Goal: Task Accomplishment & Management: Manage account settings

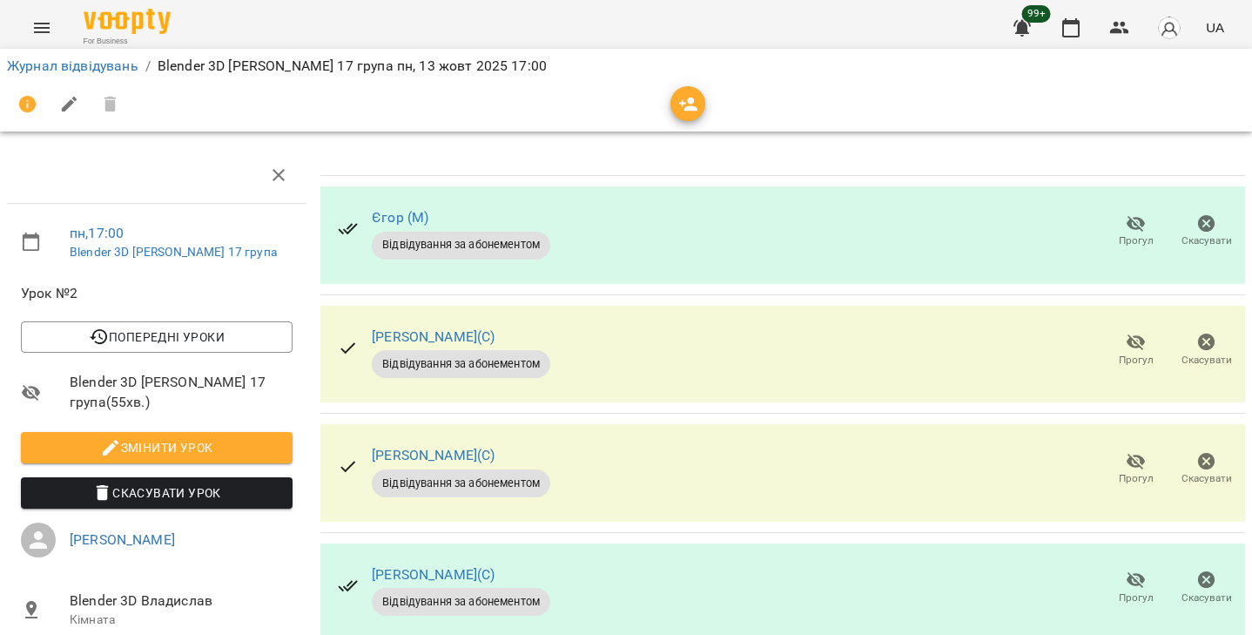
scroll to position [172, 0]
click at [1127, 445] on button "Прогул" at bounding box center [1136, 469] width 71 height 49
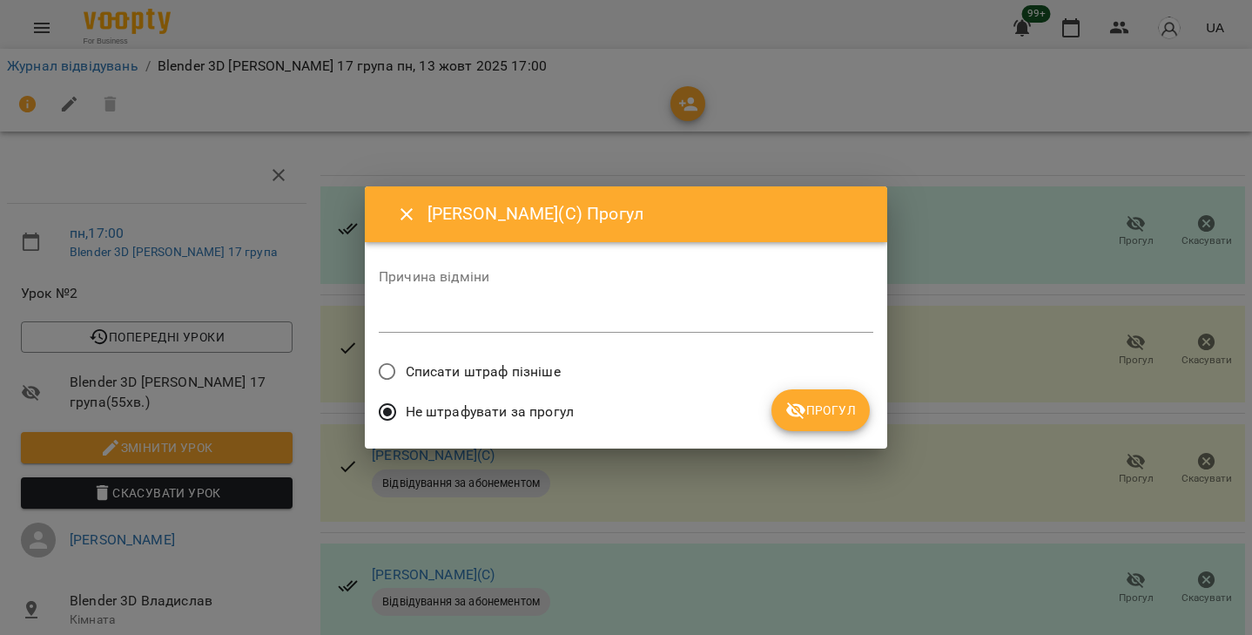
click at [544, 375] on span "Списати штраф пізніше" at bounding box center [483, 371] width 155 height 21
click at [802, 422] on button "Прогул" at bounding box center [821, 410] width 98 height 42
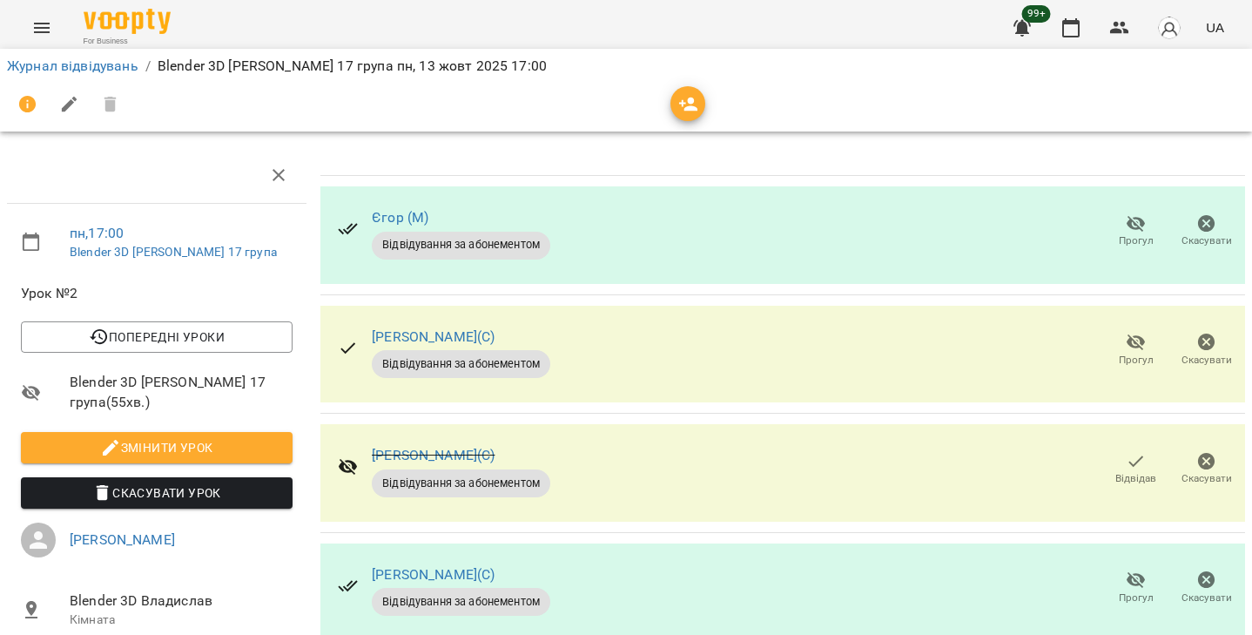
click at [1126, 570] on icon "button" at bounding box center [1136, 580] width 21 height 21
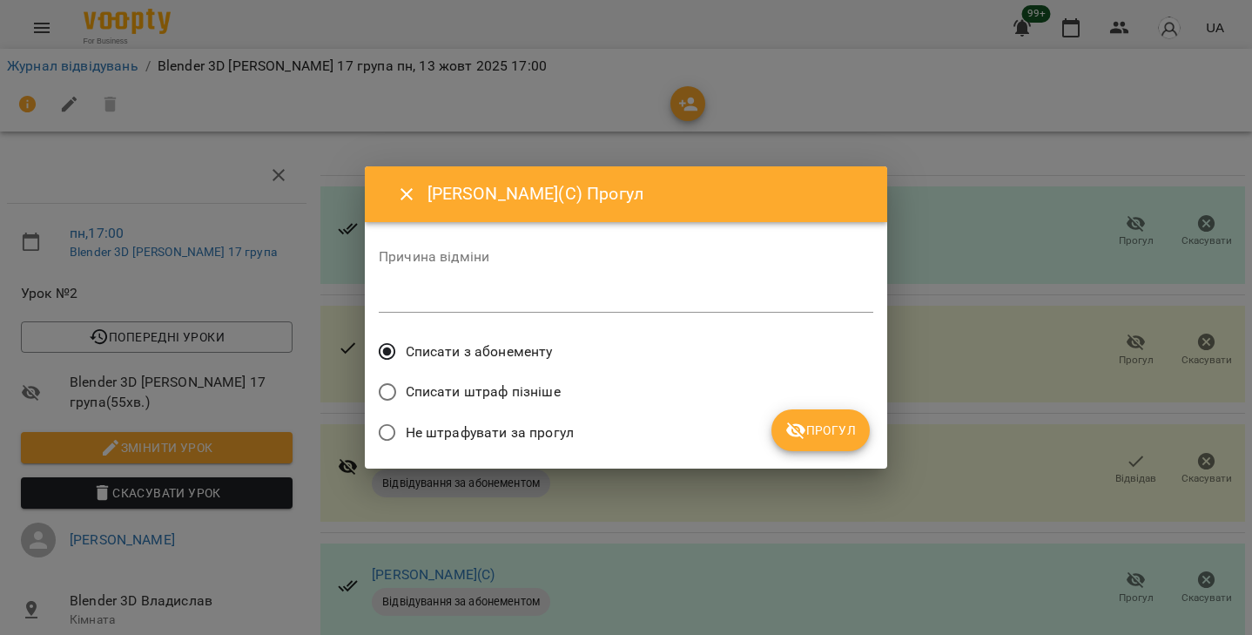
click at [811, 425] on span "Прогул" at bounding box center [821, 430] width 71 height 21
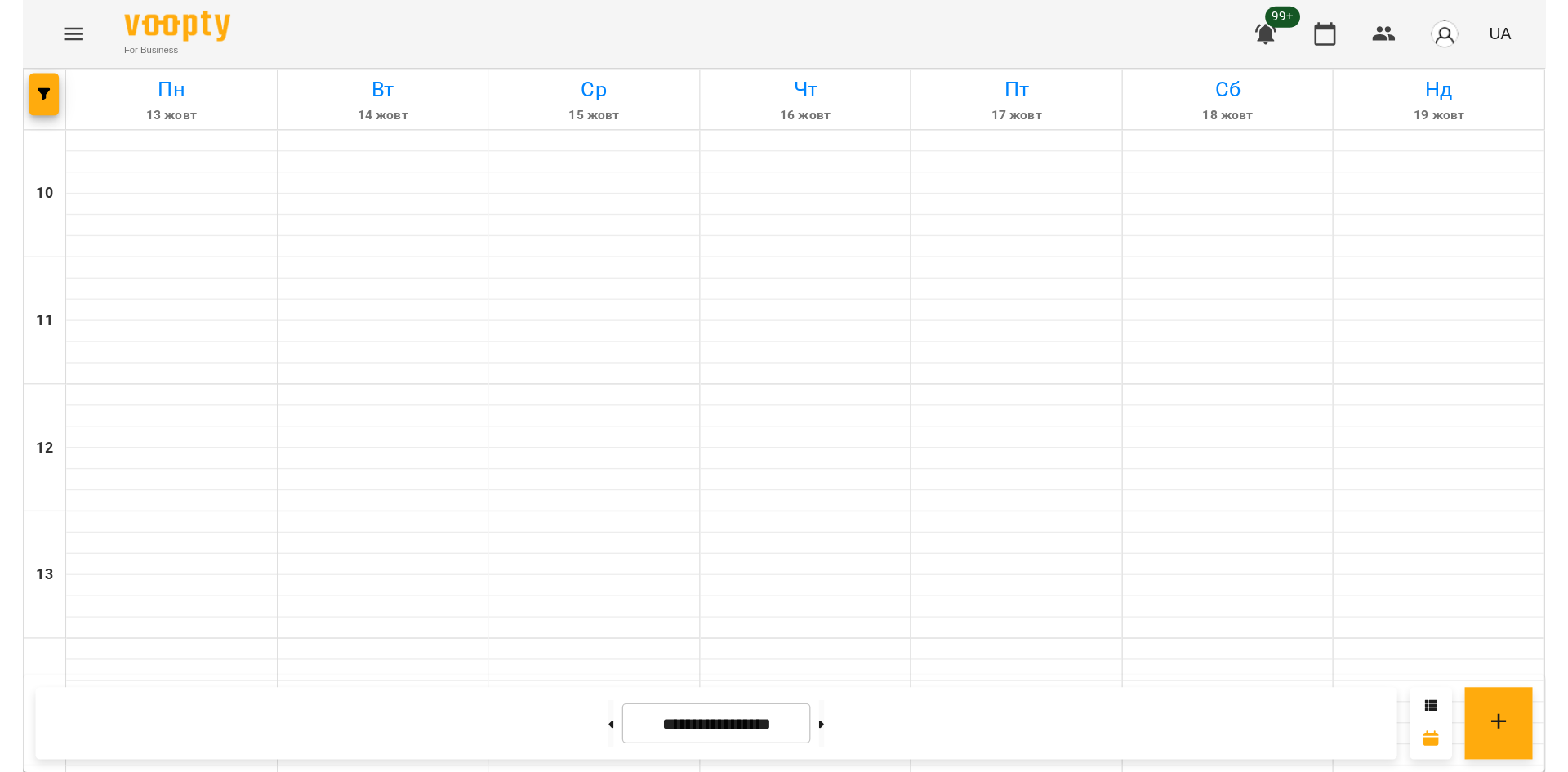
scroll to position [654, 0]
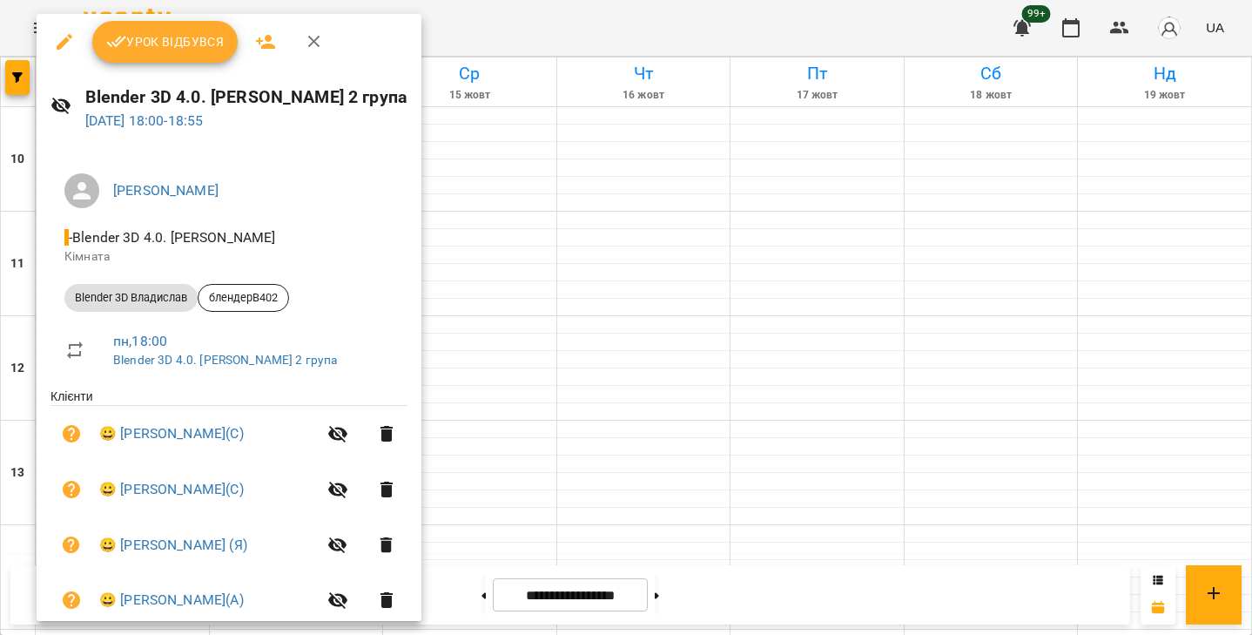
click at [632, 196] on div at bounding box center [626, 317] width 1252 height 635
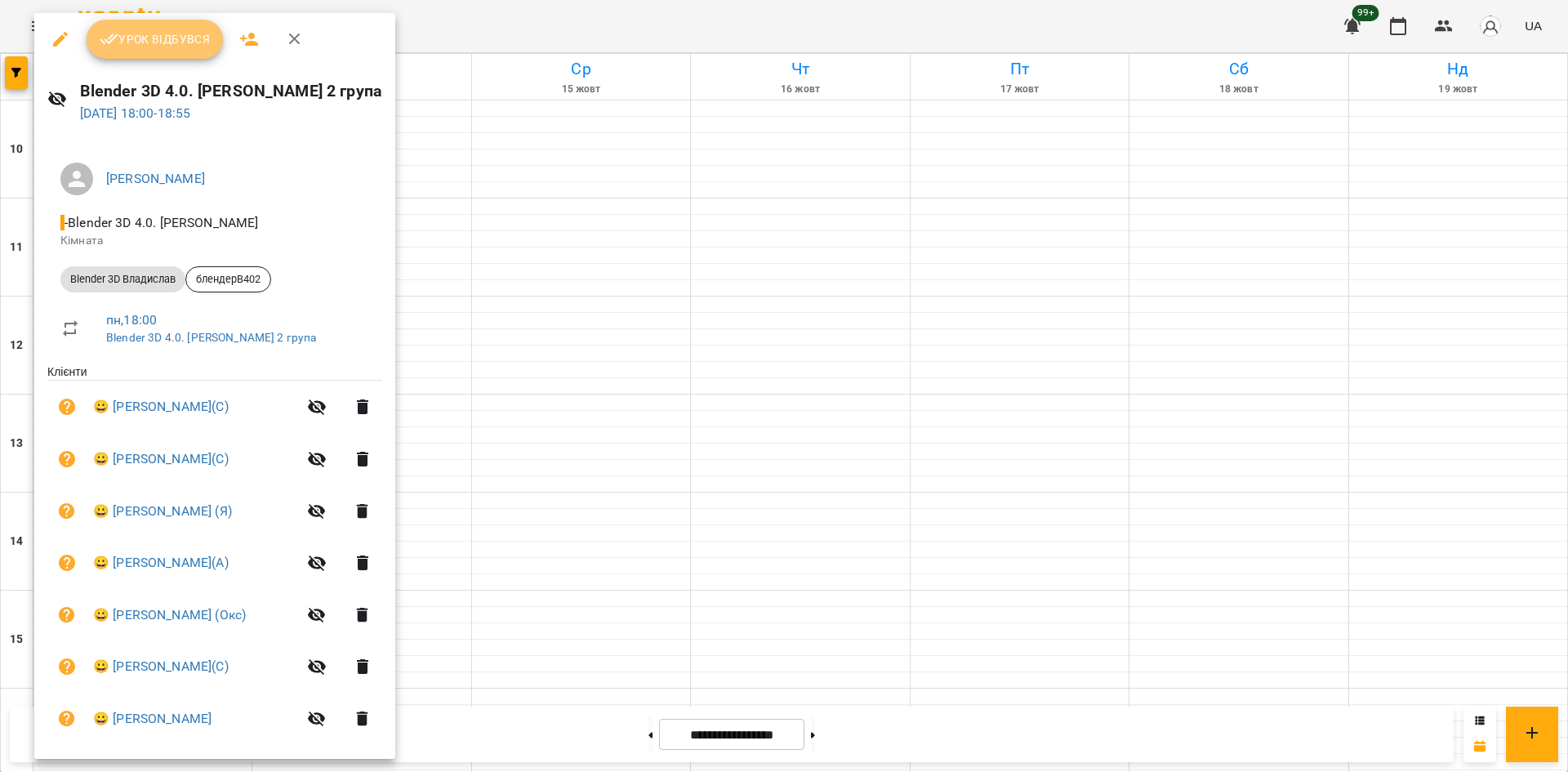
click at [190, 58] on button "Урок відбувся" at bounding box center [155, 39] width 137 height 39
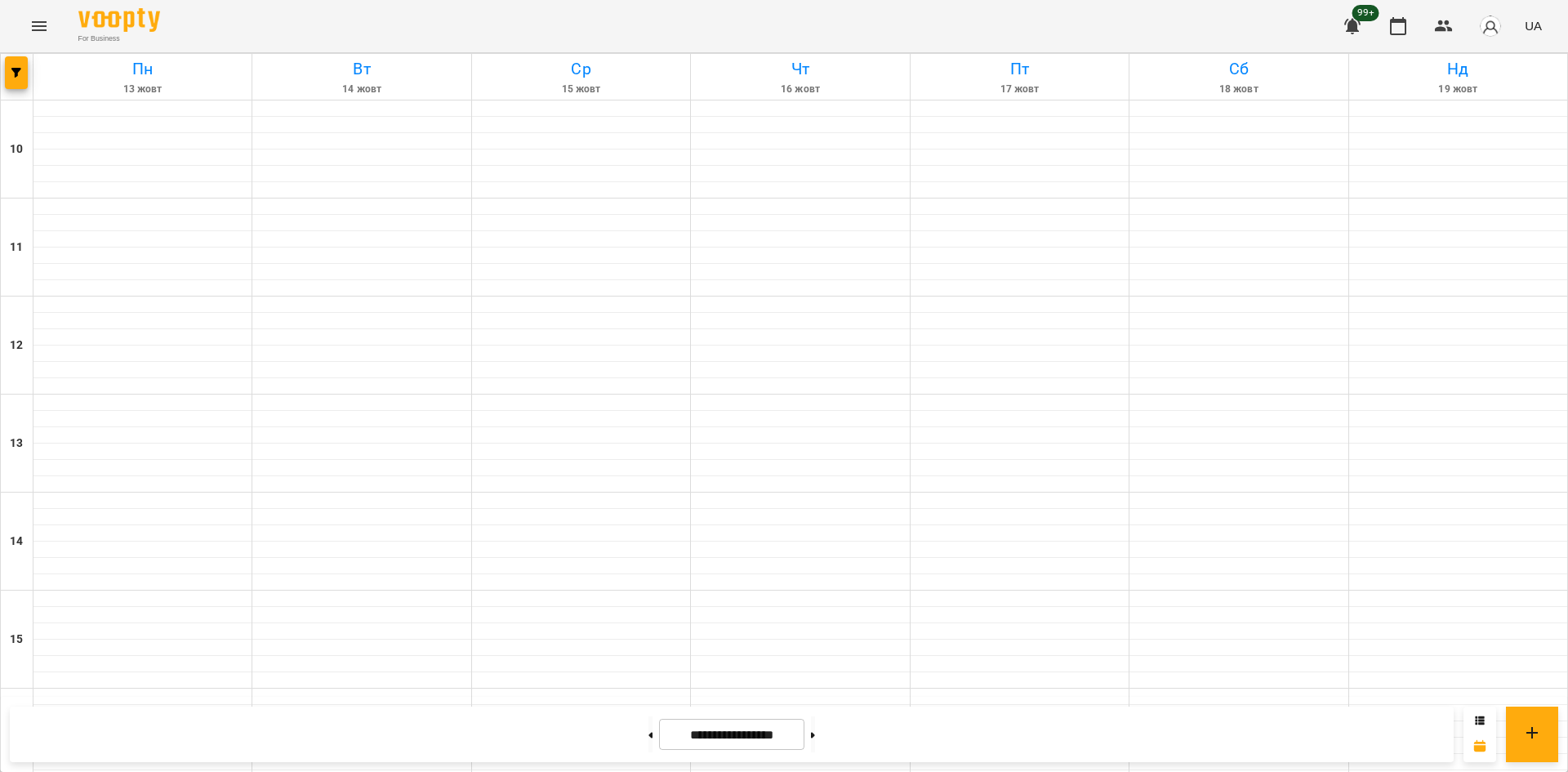
scroll to position [595, 0]
